Goal: Find specific page/section: Find specific page/section

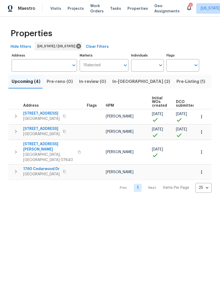
scroll to position [0, 0]
click at [124, 81] on span "In-reno (2)" at bounding box center [142, 81] width 58 height 7
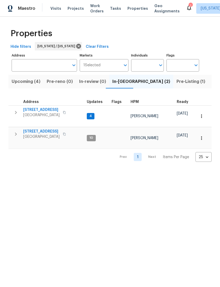
click at [41, 112] on span "[STREET_ADDRESS]" at bounding box center [41, 109] width 36 height 5
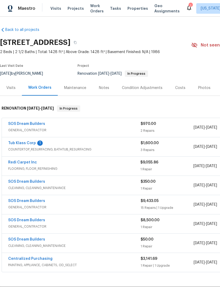
click at [31, 145] on link "Tub Klass Corp" at bounding box center [22, 143] width 28 height 4
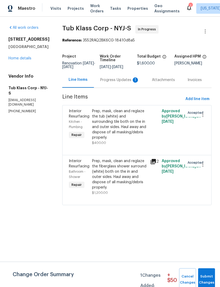
click at [117, 78] on div "Progress Updates 1" at bounding box center [119, 79] width 39 height 5
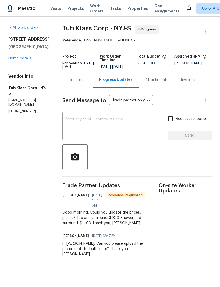
click at [79, 83] on div "Line Items" at bounding box center [77, 80] width 31 height 16
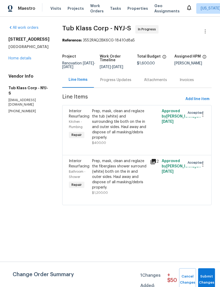
click at [111, 81] on div "Progress Updates" at bounding box center [115, 79] width 31 height 5
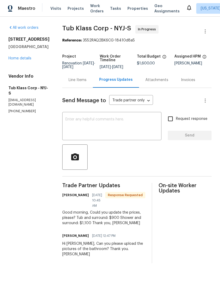
click at [82, 80] on div "Line Items" at bounding box center [78, 79] width 18 height 5
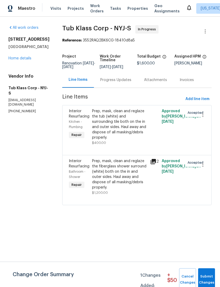
click at [116, 125] on div "Prep, mask, clean and reglaze the tub (white) and surrounding tile both on the …" at bounding box center [119, 125] width 55 height 32
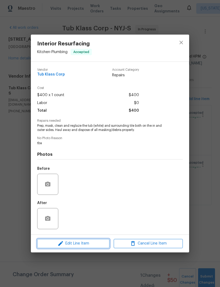
click at [96, 241] on span "Edit Line Item" at bounding box center [73, 243] width 69 height 7
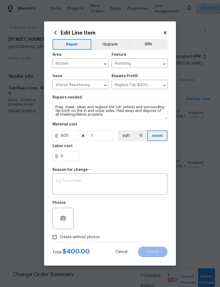
click at [88, 63] on input "Kitchen" at bounding box center [73, 64] width 41 height 8
click at [90, 75] on li "Bathroom" at bounding box center [81, 75] width 56 height 9
type input "Bathroom"
click at [72, 136] on input "400" at bounding box center [66, 136] width 26 height 11
click at [70, 136] on input "400" at bounding box center [66, 136] width 26 height 11
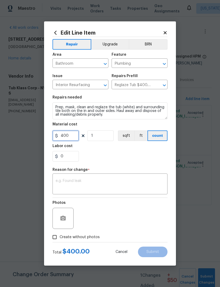
click at [70, 136] on input "400" at bounding box center [66, 136] width 26 height 11
type input "900"
click at [146, 181] on textarea at bounding box center [110, 184] width 109 height 11
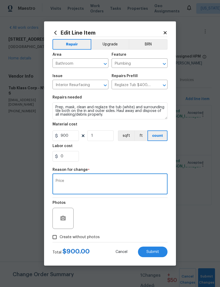
type textarea "Price"
click at [137, 151] on div "Labor cost" at bounding box center [110, 147] width 115 height 7
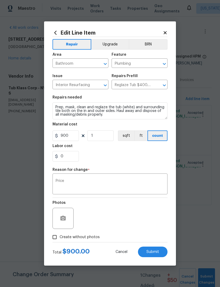
click at [154, 249] on button "Submit" at bounding box center [153, 252] width 30 height 11
type input "Kitchen"
type input "400"
type input "Bathroom"
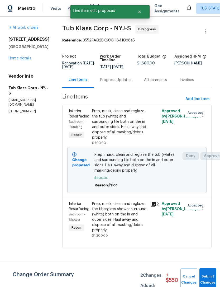
click at [120, 210] on div "Prep, mask, clean and reglaze the fiberglass shower surround (white) both on th…" at bounding box center [119, 217] width 55 height 32
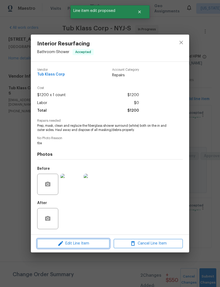
click at [85, 243] on span "Edit Line Item" at bounding box center [73, 243] width 69 height 7
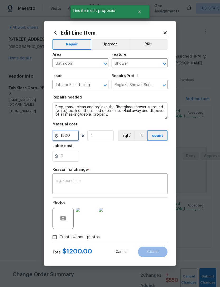
click at [69, 136] on input "1200" at bounding box center [66, 136] width 26 height 11
click at [69, 138] on input "1200" at bounding box center [66, 136] width 26 height 11
click at [65, 141] on input "1200" at bounding box center [66, 136] width 26 height 11
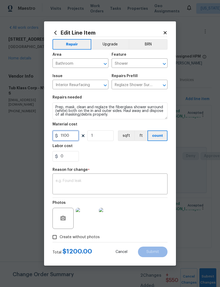
type input "1100"
click at [141, 160] on div "0" at bounding box center [110, 156] width 115 height 11
click at [139, 187] on textarea at bounding box center [110, 184] width 109 height 11
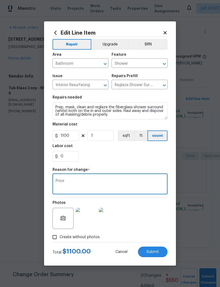
type textarea "Price"
click at [135, 158] on div "0" at bounding box center [110, 156] width 115 height 11
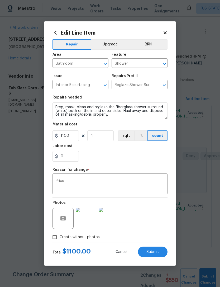
click at [154, 253] on span "Submit" at bounding box center [153, 252] width 13 height 4
type input "1200"
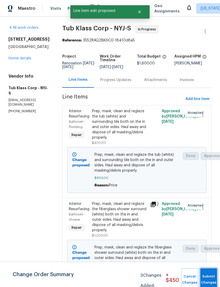
click at [209, 273] on button "Submit Changes" at bounding box center [209, 279] width 17 height 23
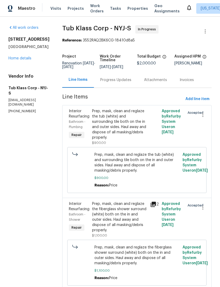
click at [127, 127] on div "Prep, mask, clean and reglaze the tub (white) and surrounding tile both on the …" at bounding box center [119, 125] width 55 height 32
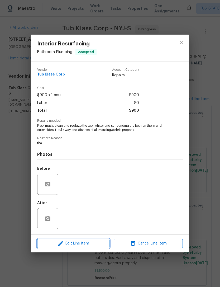
click at [93, 242] on span "Edit Line Item" at bounding box center [73, 243] width 69 height 7
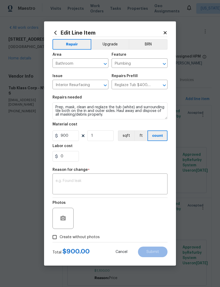
click at [115, 44] on button "Upgrade" at bounding box center [110, 44] width 38 height 11
click at [127, 183] on textarea at bounding box center [110, 184] width 109 height 11
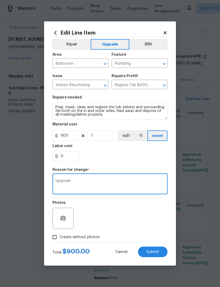
type textarea "Upgrade"
click at [129, 150] on div "Labor cost" at bounding box center [110, 147] width 115 height 7
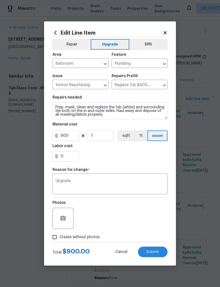
click at [155, 254] on span "Submit" at bounding box center [153, 252] width 13 height 4
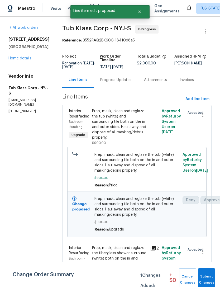
click at [114, 245] on div "Prep, mask, clean and reglaze the fiberglass shower surround (white) both on th…" at bounding box center [119, 261] width 55 height 32
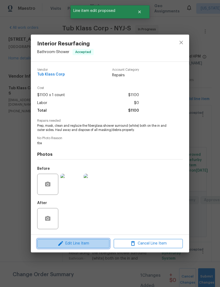
click at [95, 241] on span "Edit Line Item" at bounding box center [73, 243] width 69 height 7
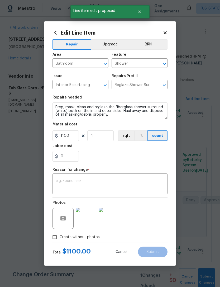
click at [114, 49] on button "Upgrade" at bounding box center [110, 44] width 38 height 11
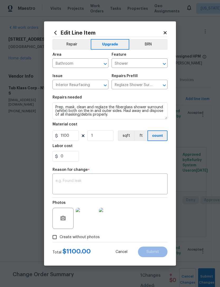
click at [132, 185] on textarea at bounding box center [110, 184] width 109 height 11
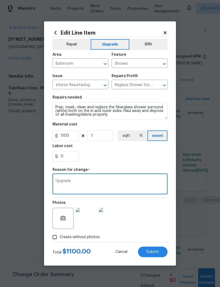
type textarea "Upgrade"
click at [129, 152] on div "0" at bounding box center [110, 156] width 115 height 11
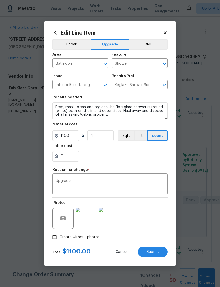
click at [159, 254] on span "Submit" at bounding box center [153, 252] width 13 height 4
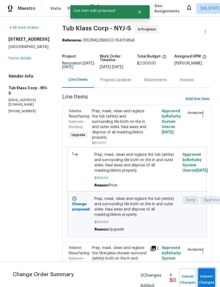
click at [208, 272] on button "Submit Changes" at bounding box center [206, 279] width 17 height 23
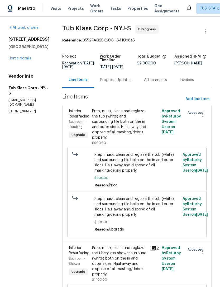
click at [27, 75] on div "All work orders 77 Avebury Pl Somerset, NJ 08873 Home details Vendor Info Tub K…" at bounding box center [28, 69] width 41 height 89
click at [31, 60] on link "Home details" at bounding box center [19, 59] width 23 height 4
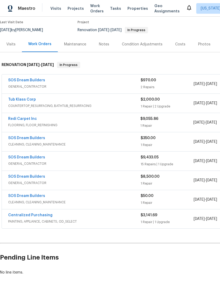
scroll to position [43, 0]
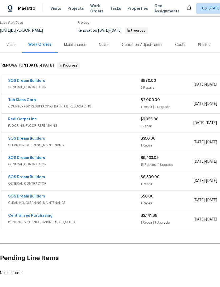
click at [134, 11] on span "Properties" at bounding box center [138, 8] width 21 height 5
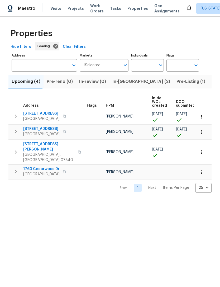
click at [63, 117] on icon "button" at bounding box center [64, 116] width 3 height 3
click at [41, 112] on span "[STREET_ADDRESS]" at bounding box center [41, 113] width 36 height 5
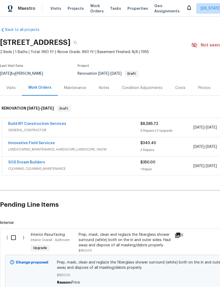
click at [11, 89] on div "Visits" at bounding box center [10, 87] width 9 height 5
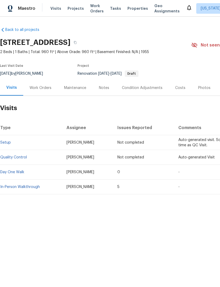
click at [9, 142] on link "Setup" at bounding box center [5, 143] width 11 height 4
